Goal: Navigation & Orientation: Find specific page/section

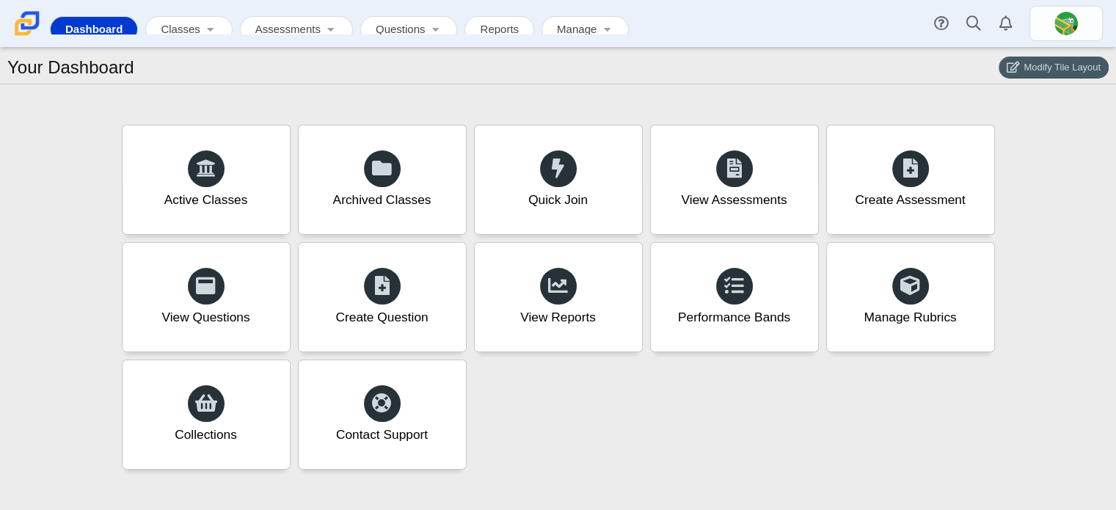
click at [33, 22] on img at bounding box center [27, 23] width 31 height 31
click at [1080, 21] on link at bounding box center [1065, 23] width 73 height 35
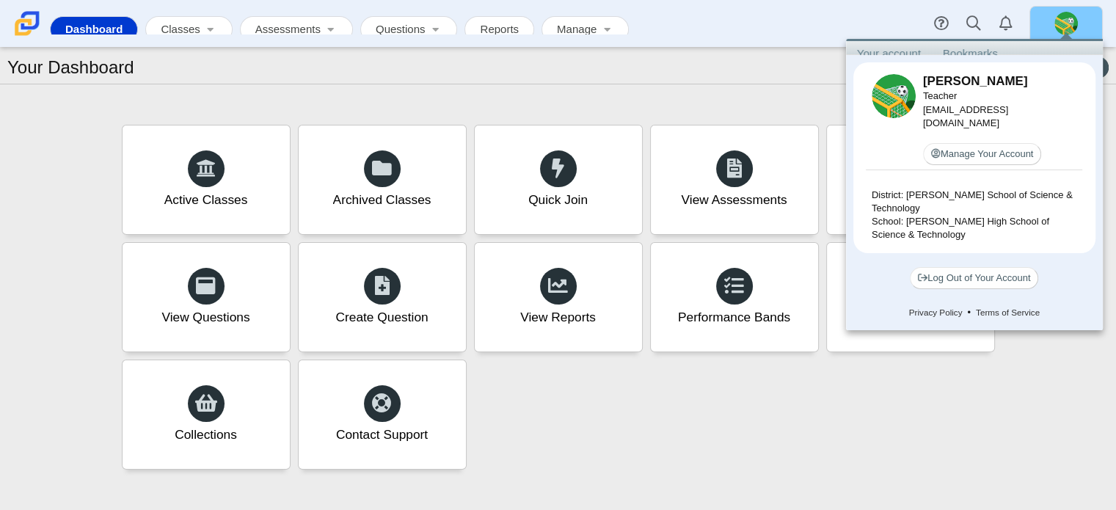
click at [975, 42] on link "Bookmarks" at bounding box center [969, 53] width 77 height 24
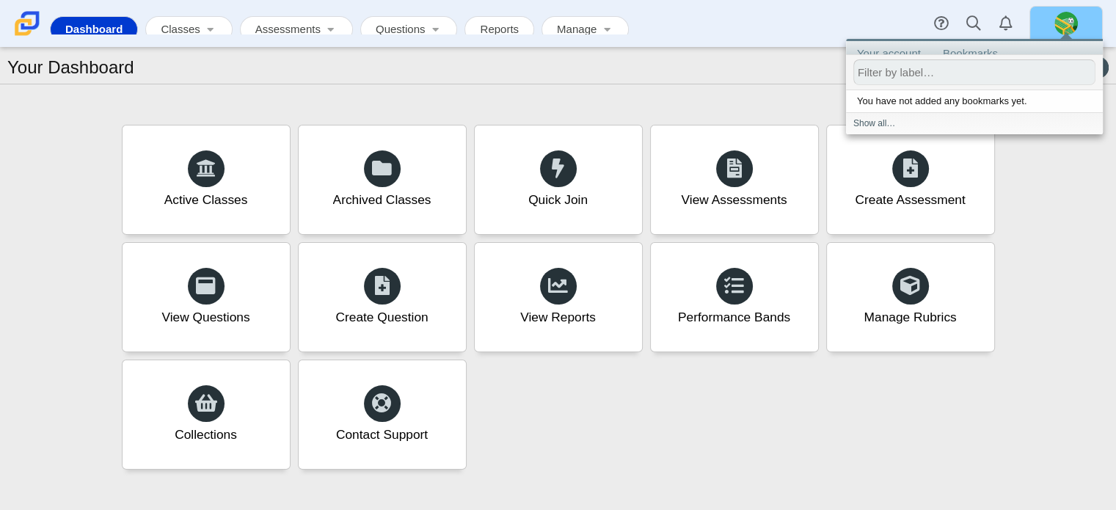
click at [874, 55] on link "Your account" at bounding box center [889, 53] width 86 height 24
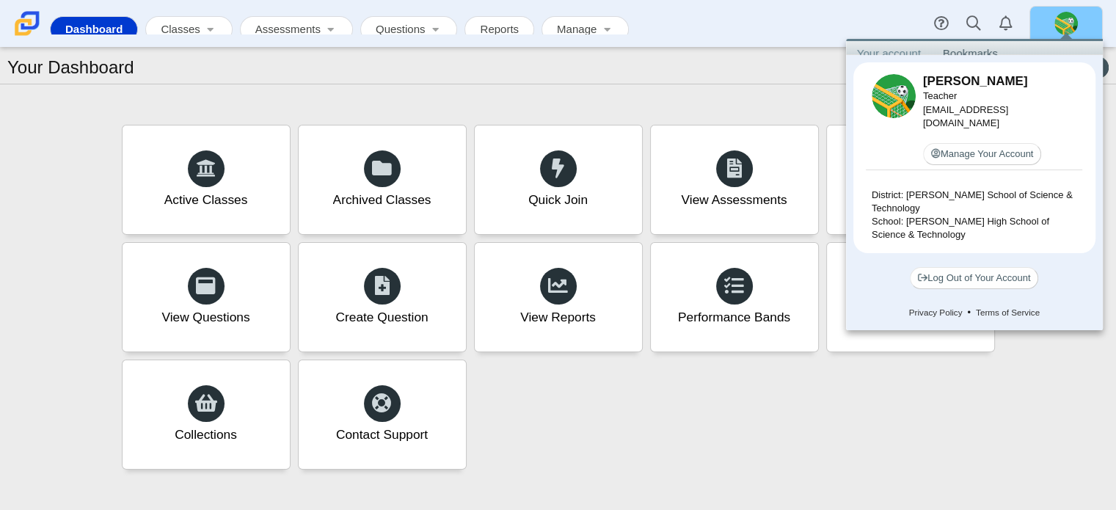
click at [745, 71] on div "Your Dashboard Modify Tile Layout Save Tile Layout" at bounding box center [558, 66] width 1116 height 37
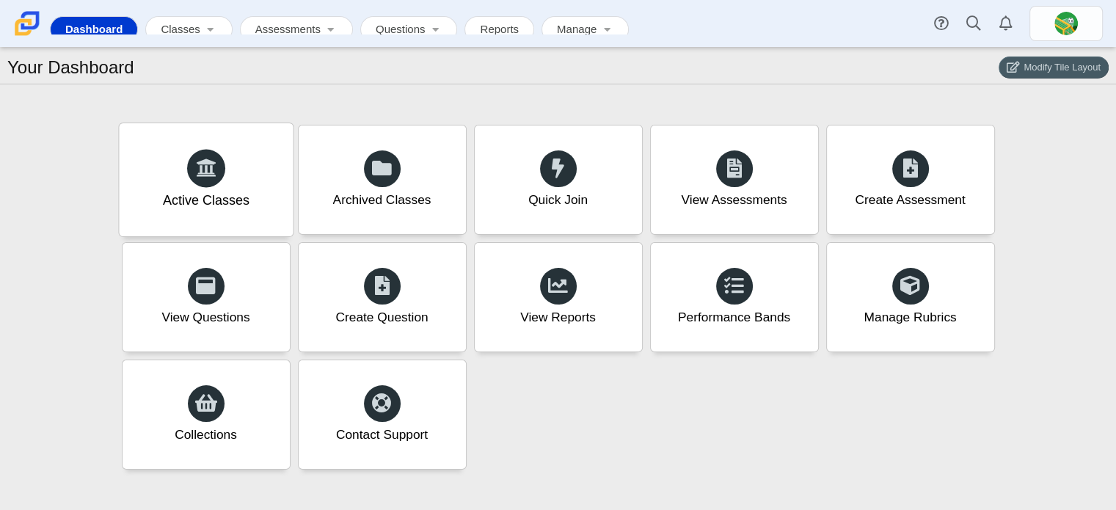
click at [158, 150] on div "Active Classes" at bounding box center [206, 179] width 174 height 113
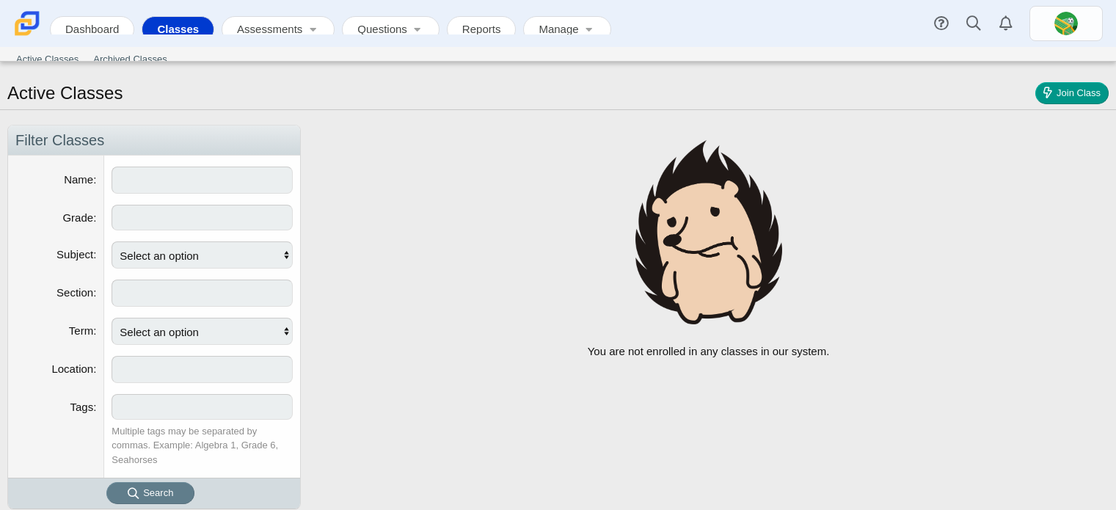
select select
click at [95, 21] on link "Dashboard" at bounding box center [92, 30] width 54 height 26
